Goal: Information Seeking & Learning: Learn about a topic

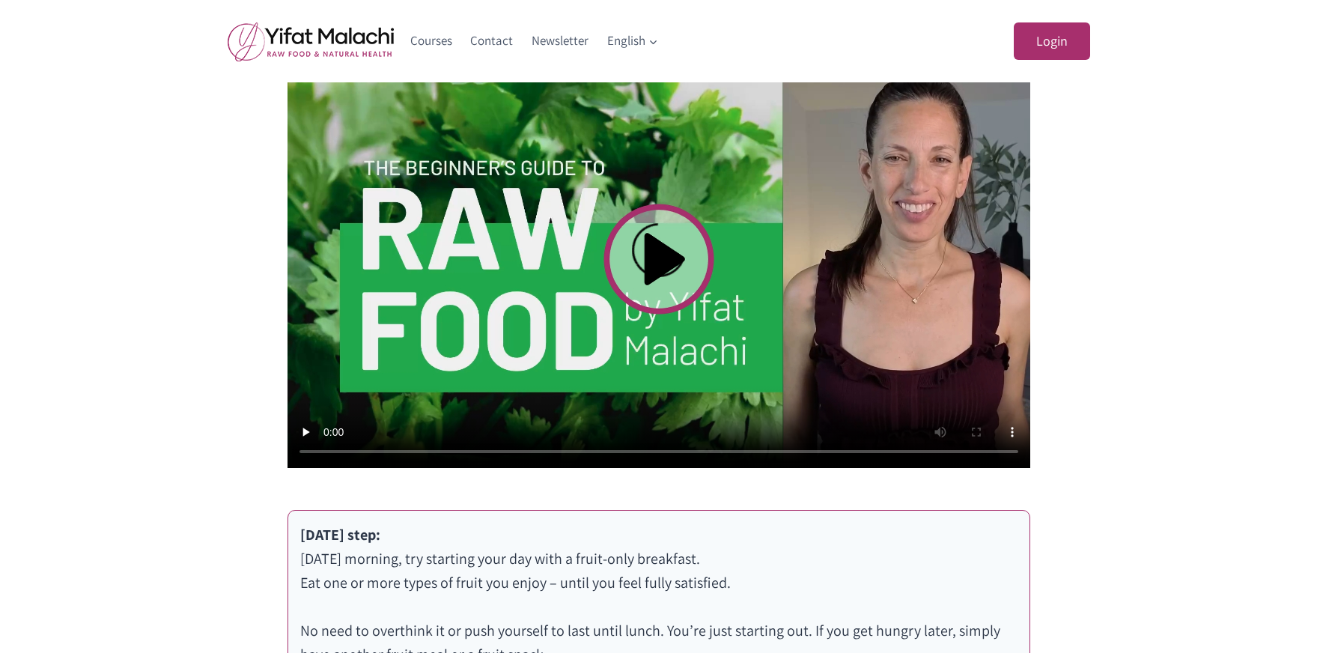
scroll to position [565, 0]
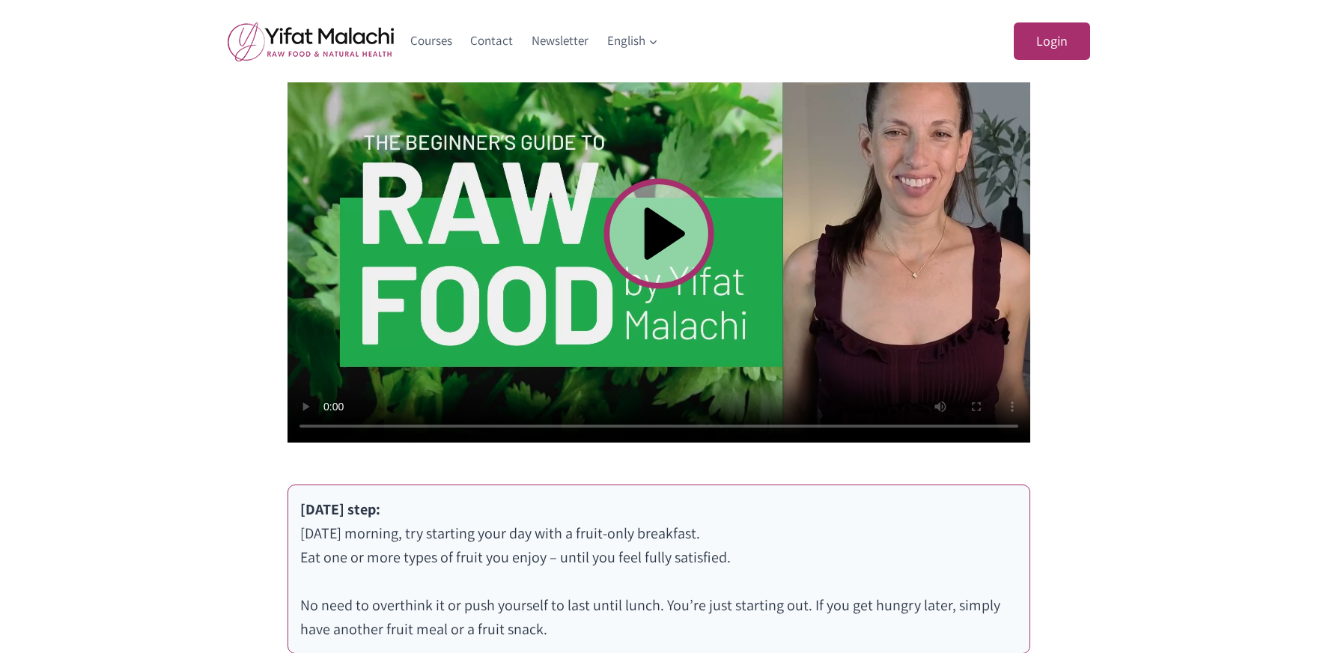
click at [650, 241] on video at bounding box center [659, 234] width 743 height 418
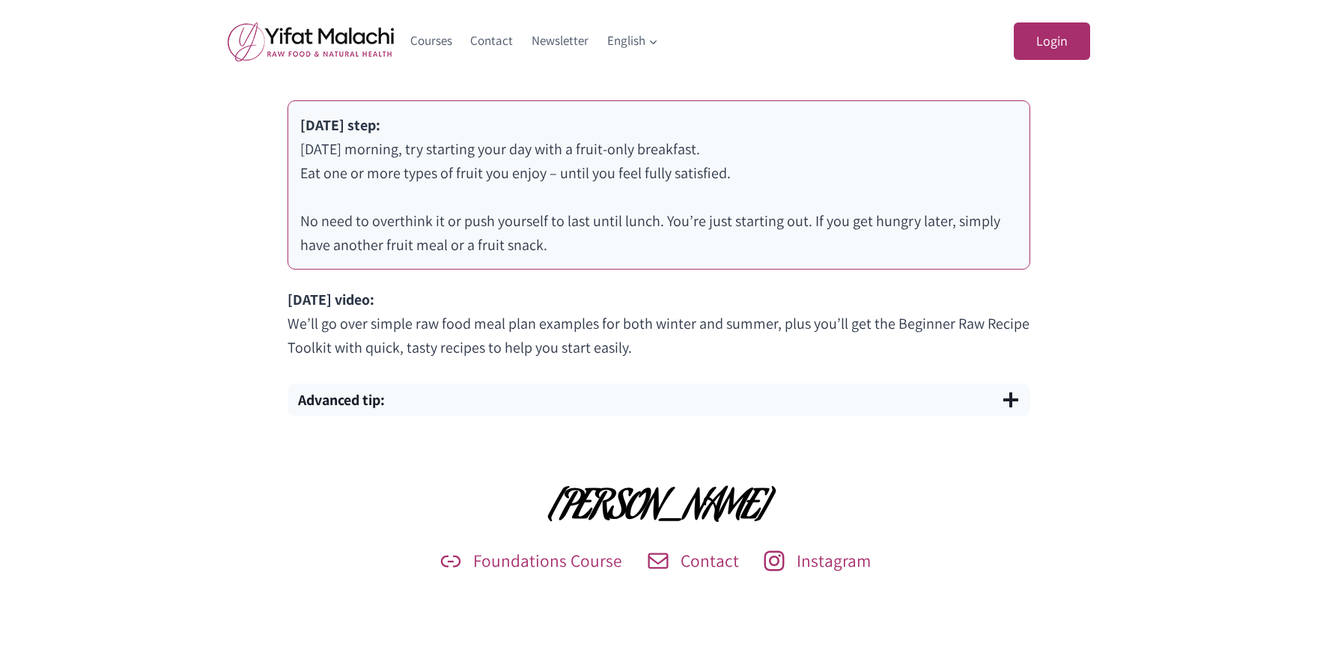
scroll to position [443, 0]
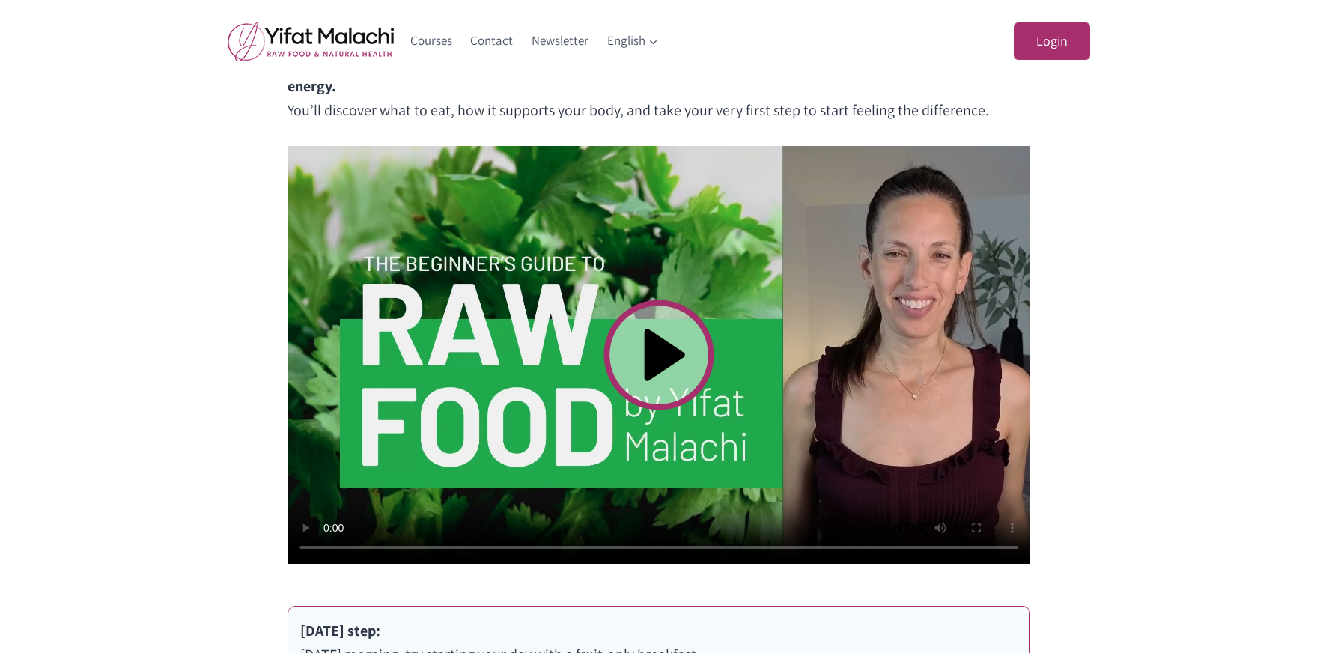
click at [541, 548] on video at bounding box center [659, 355] width 743 height 418
click at [638, 546] on video at bounding box center [659, 355] width 743 height 418
click at [736, 538] on video at bounding box center [659, 355] width 743 height 418
click at [769, 549] on video at bounding box center [659, 355] width 743 height 418
click at [864, 549] on video at bounding box center [659, 355] width 743 height 418
